Goal: Task Accomplishment & Management: Manage account settings

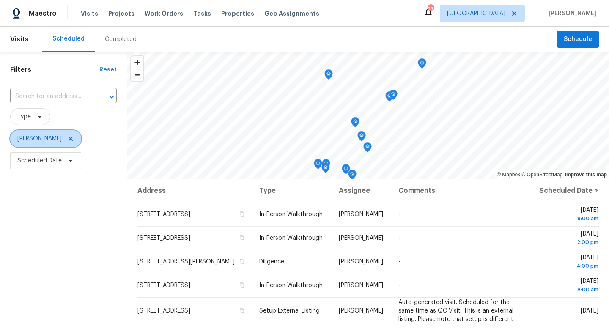
click at [74, 139] on icon at bounding box center [70, 138] width 7 height 7
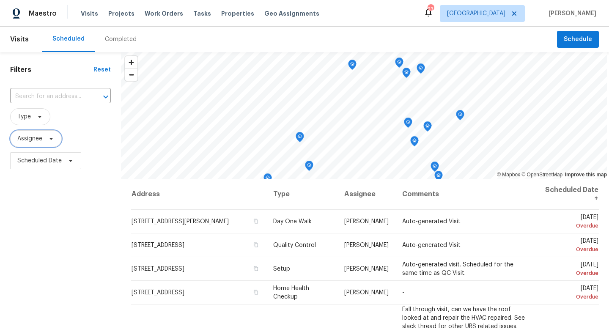
click at [41, 140] on span "Assignee" at bounding box center [29, 139] width 25 height 8
type input "Jason fletcher"
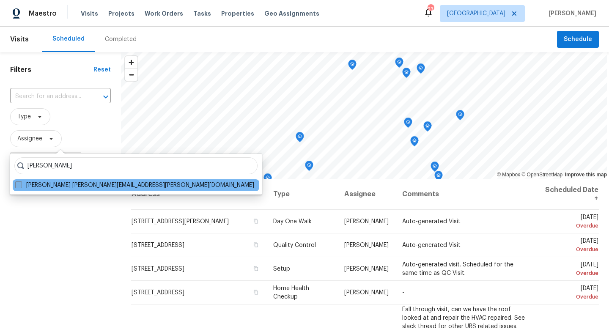
click at [17, 185] on span at bounding box center [18, 184] width 7 height 7
click at [17, 185] on input "Jason Fletcher jason.fletcher@opendoor.com" at bounding box center [17, 183] width 5 height 5
checkbox input "true"
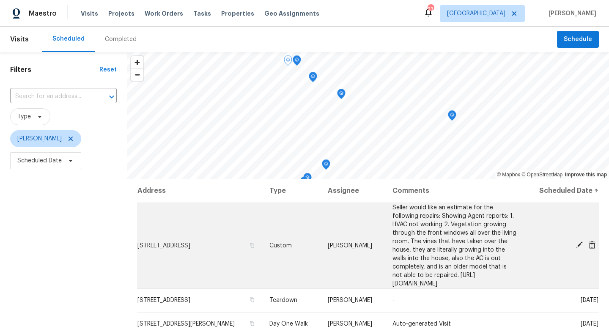
click at [578, 241] on icon at bounding box center [580, 245] width 8 height 8
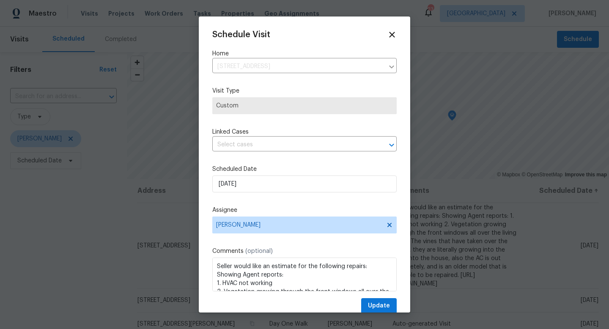
click at [254, 202] on div "Schedule Visit Home 1030 Warden St, Benbrook, TX 76126 ​ Visit Type Custom Link…" at bounding box center [304, 172] width 184 height 284
click at [251, 220] on span "Jason Fletcher" at bounding box center [304, 225] width 184 height 17
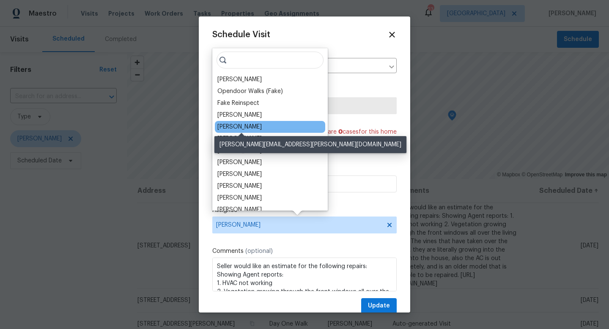
click at [231, 129] on div "[PERSON_NAME]" at bounding box center [239, 127] width 44 height 8
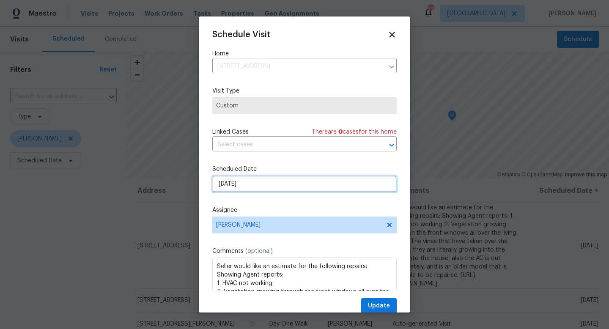
click at [234, 183] on input "10/1/2025" at bounding box center [304, 184] width 184 height 17
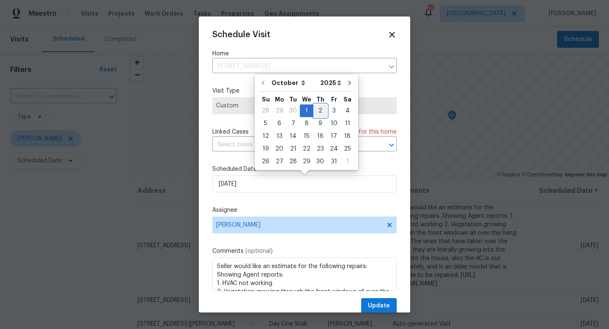
click at [317, 109] on div "2" at bounding box center [320, 111] width 14 height 12
type input "10/2/2025"
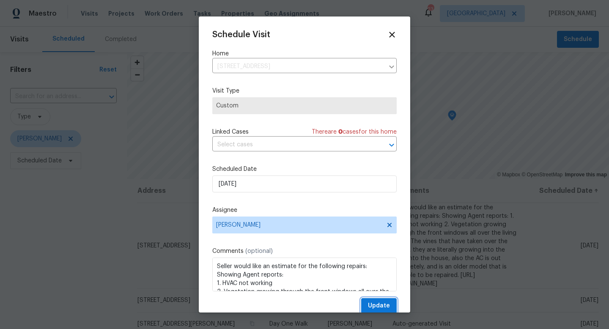
click at [377, 305] on span "Update" at bounding box center [379, 306] width 22 height 11
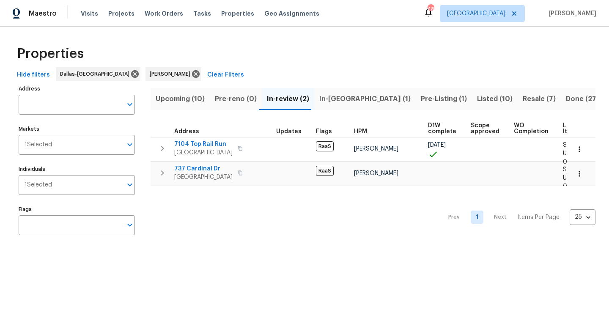
click at [322, 95] on span "In-reno (1)" at bounding box center [364, 99] width 91 height 12
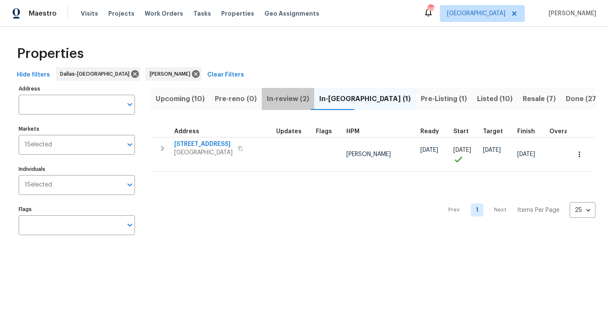
click at [281, 98] on span "In-review (2)" at bounding box center [288, 99] width 42 height 12
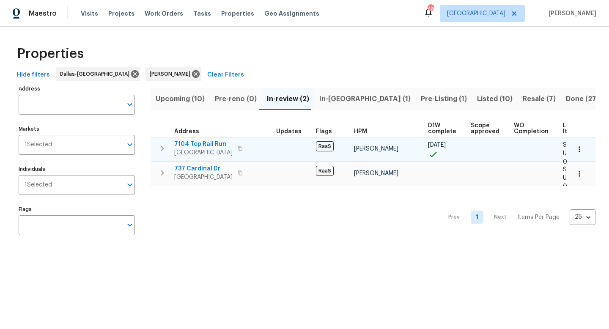
click at [239, 147] on icon "button" at bounding box center [240, 148] width 5 height 5
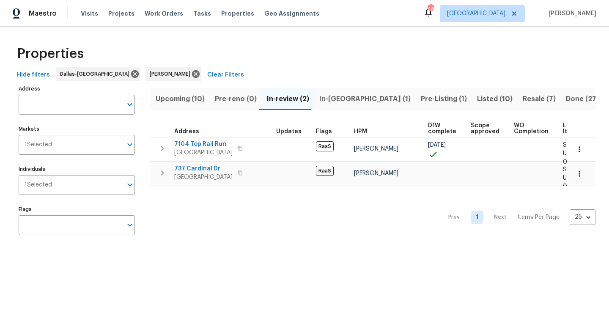
click at [339, 96] on span "In-reno (1)" at bounding box center [364, 99] width 91 height 12
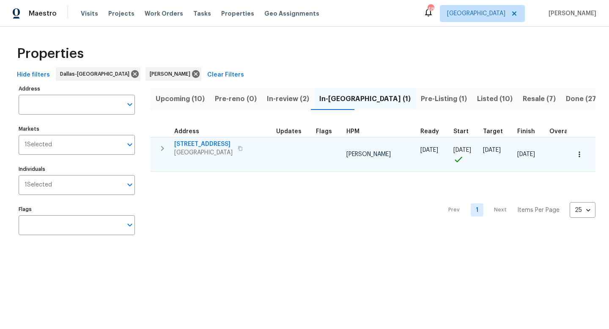
click at [158, 145] on icon "button" at bounding box center [162, 148] width 10 height 10
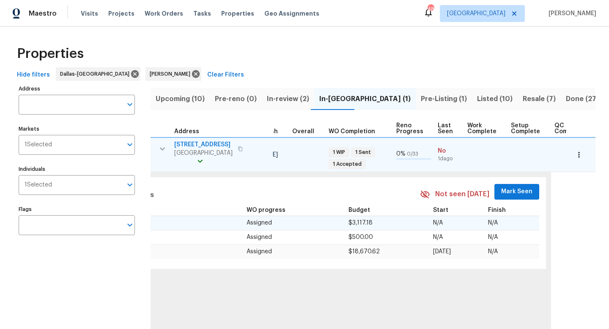
scroll to position [0, 273]
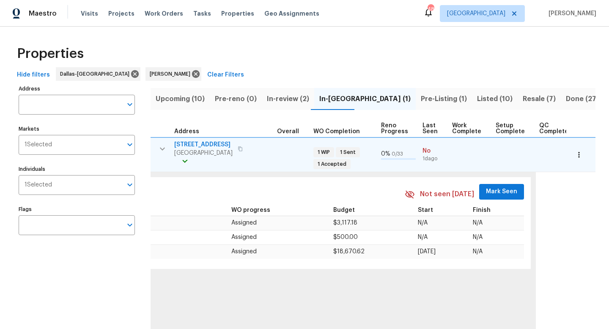
click at [494, 189] on span "Mark Seen" at bounding box center [501, 192] width 31 height 11
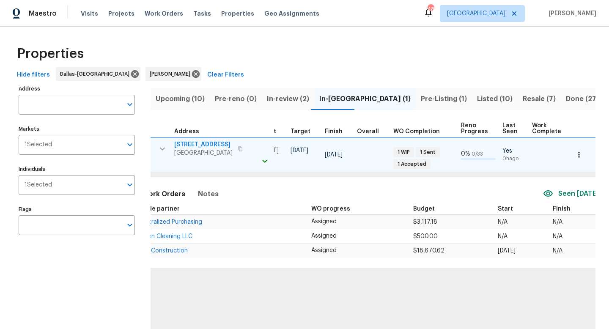
scroll to position [0, 0]
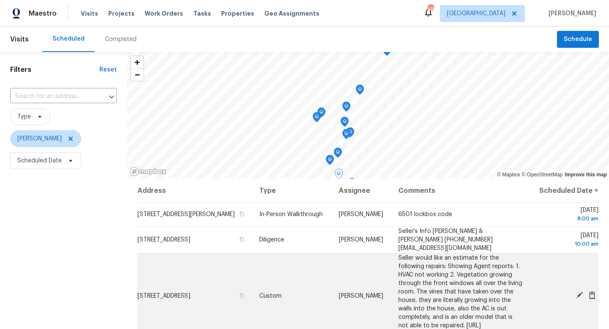
click at [580, 293] on icon at bounding box center [579, 295] width 7 height 7
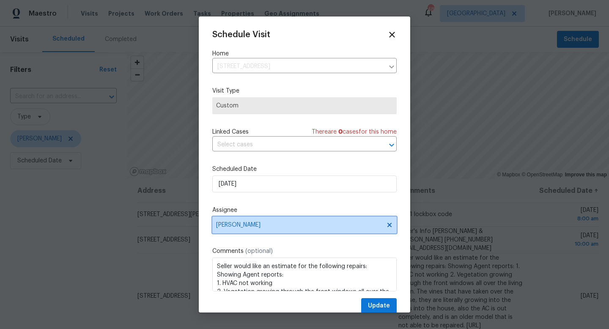
click at [264, 223] on span "[PERSON_NAME]" at bounding box center [299, 225] width 166 height 7
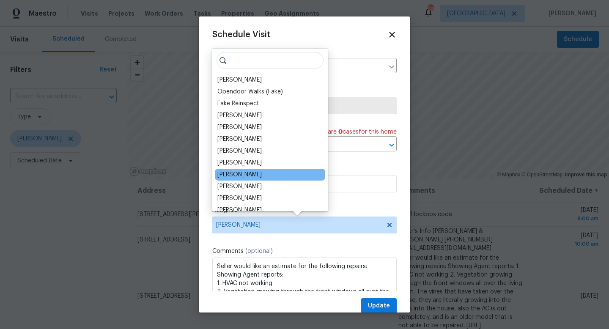
click at [243, 172] on div "[PERSON_NAME]" at bounding box center [270, 175] width 110 height 12
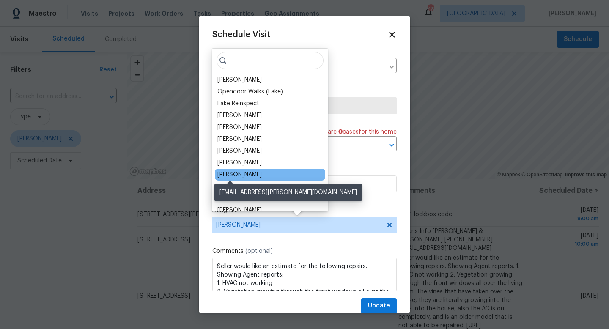
click at [228, 172] on div "[PERSON_NAME]" at bounding box center [239, 174] width 44 height 8
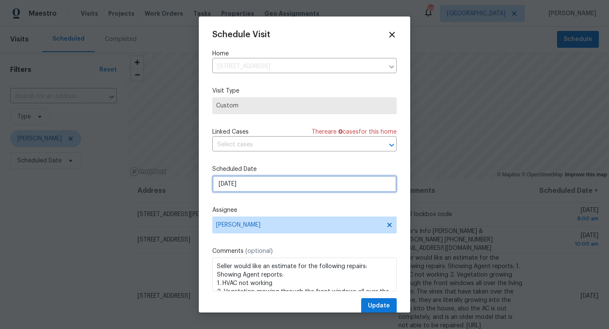
click at [258, 191] on input "10/2/2025" at bounding box center [304, 184] width 184 height 17
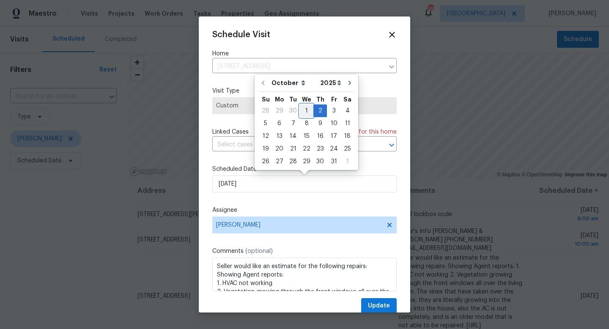
click at [305, 108] on div "1" at bounding box center [307, 111] width 14 height 12
type input "10/1/2025"
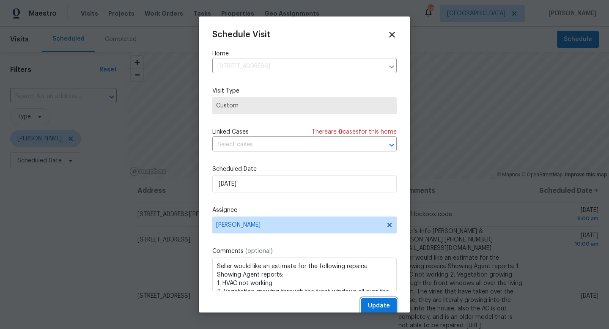
click at [373, 305] on span "Update" at bounding box center [379, 306] width 22 height 11
